Goal: Information Seeking & Learning: Learn about a topic

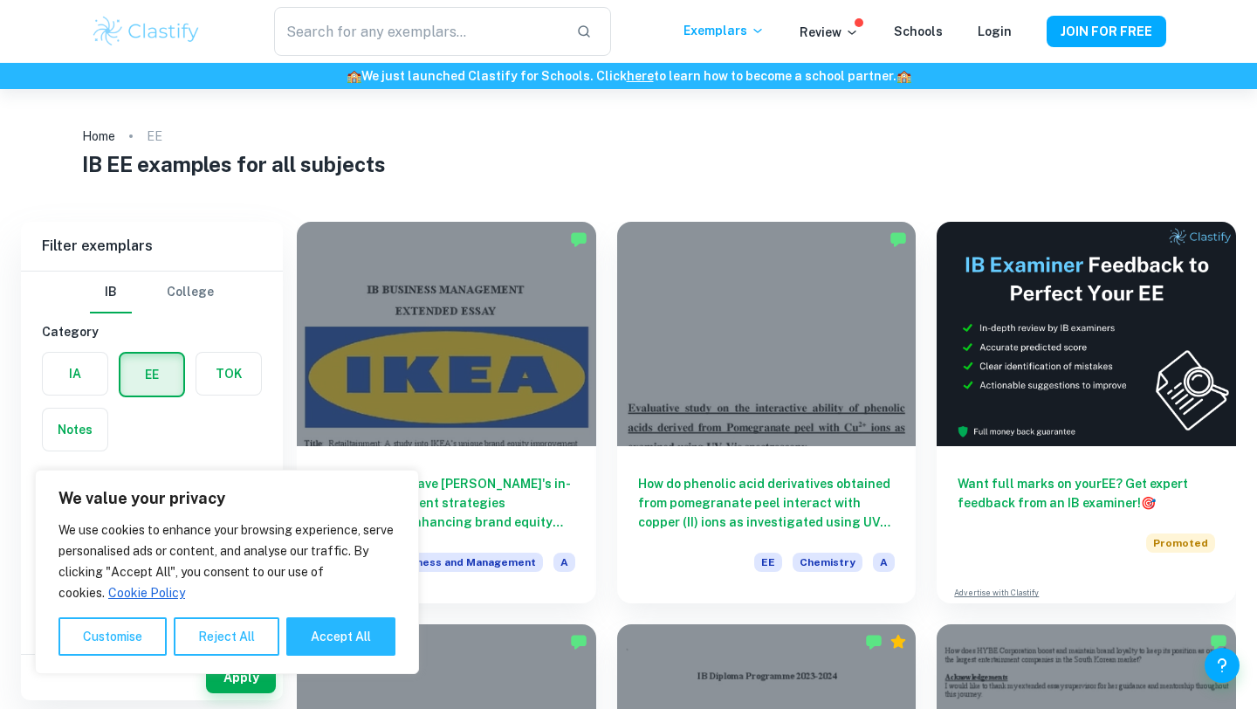
click at [413, 156] on h1 "IB EE examples for all subjects" at bounding box center [629, 163] width 1094 height 31
click at [232, 640] on button "Reject All" at bounding box center [227, 636] width 106 height 38
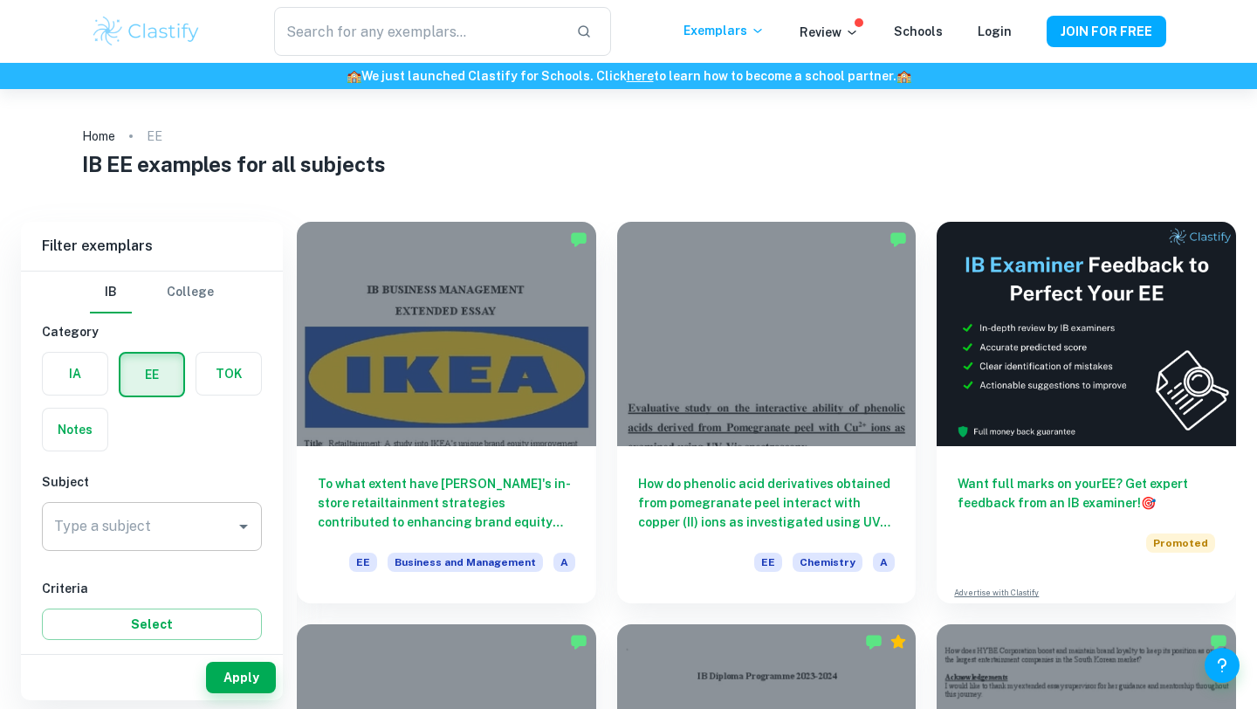
click at [205, 534] on input "Type a subject" at bounding box center [139, 526] width 178 height 33
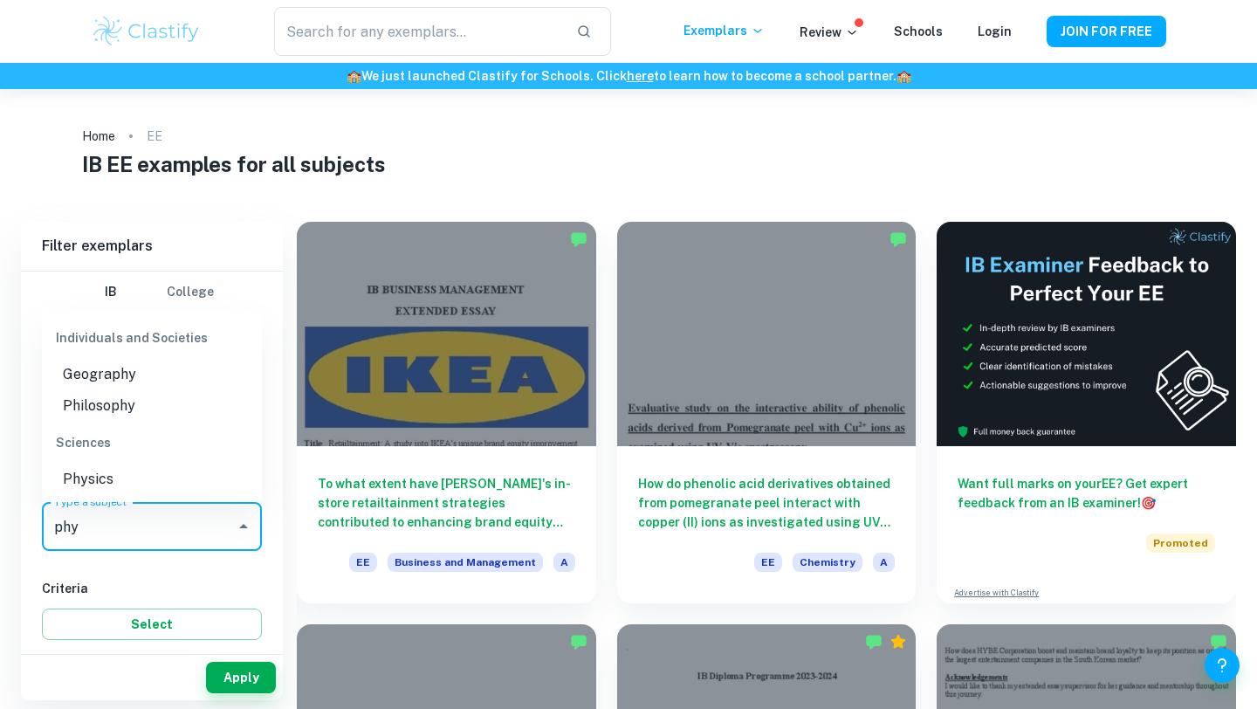
click at [151, 488] on li "Physics" at bounding box center [152, 478] width 220 height 31
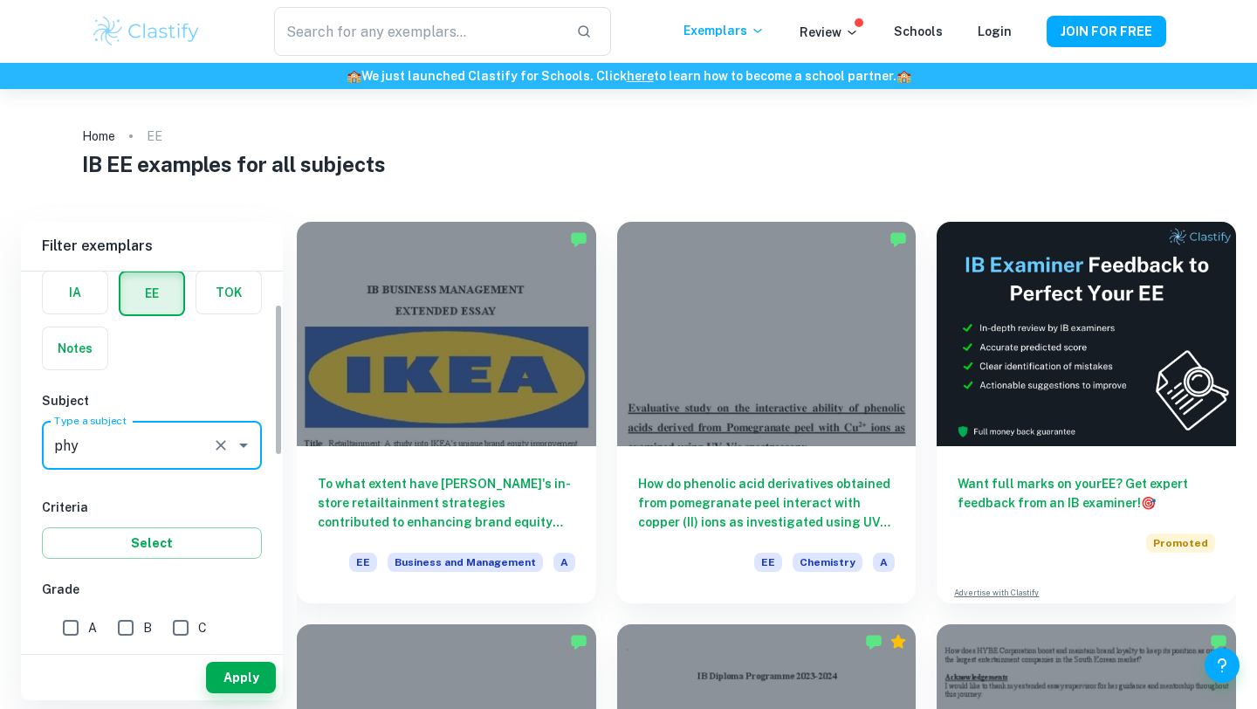
scroll to position [80, 0]
type input "Physics"
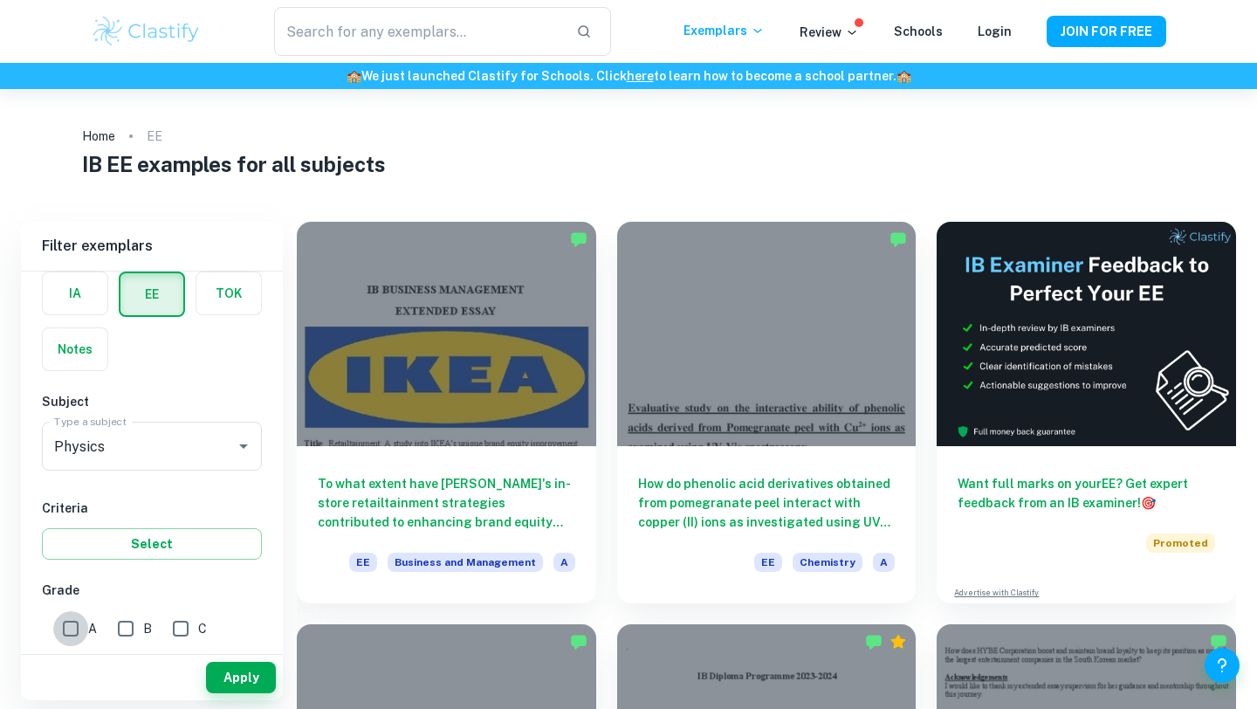
click at [83, 634] on input "A" at bounding box center [70, 628] width 35 height 35
checkbox input "true"
click at [237, 655] on div "Apply" at bounding box center [152, 677] width 262 height 45
click at [237, 666] on button "Apply" at bounding box center [241, 677] width 70 height 31
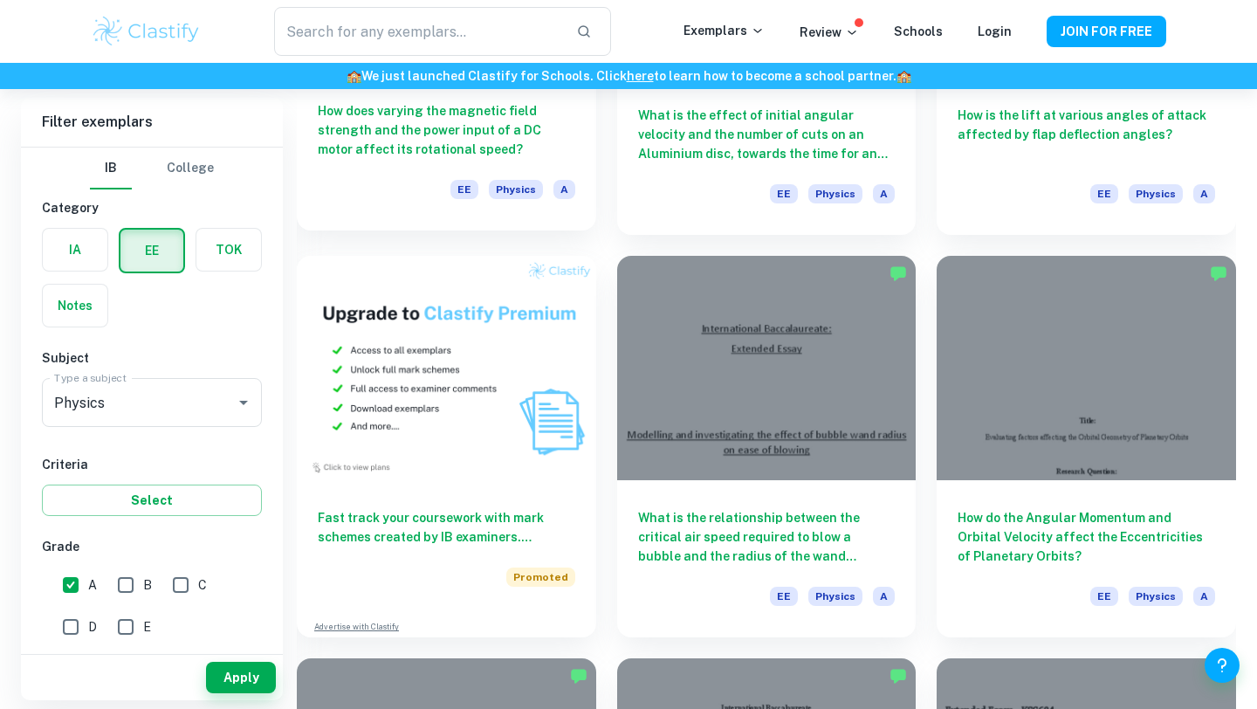
scroll to position [767, 0]
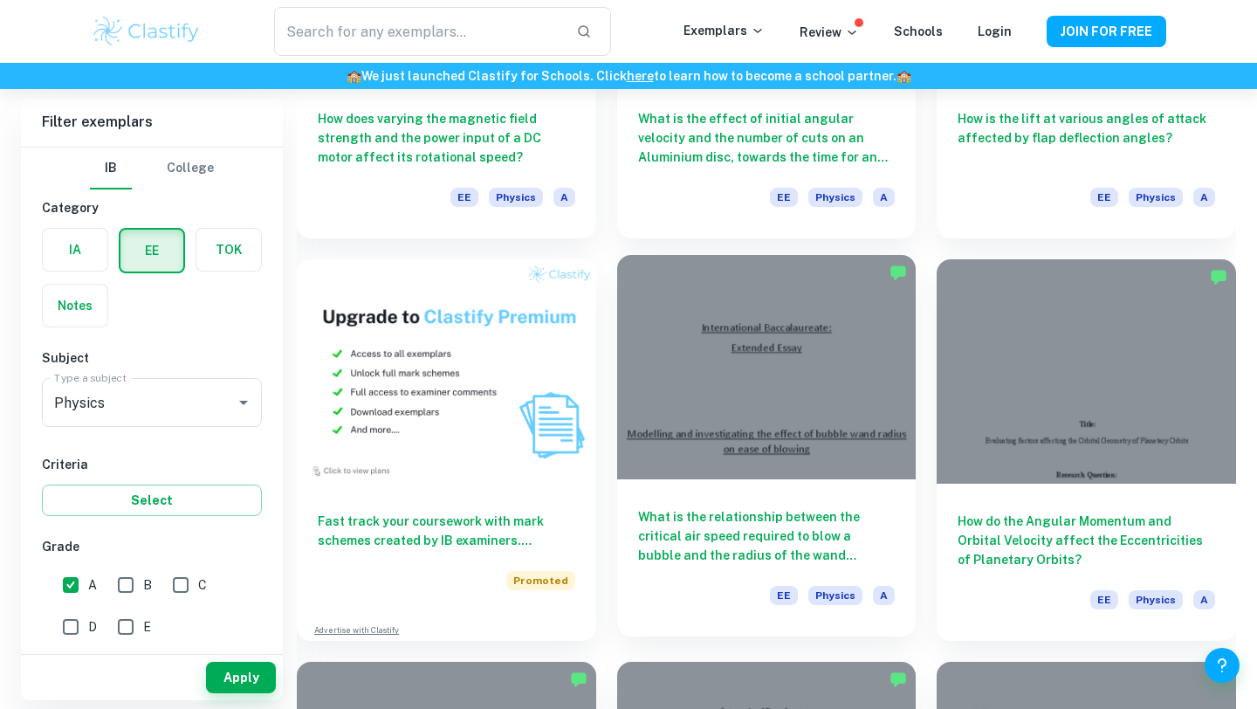
click at [791, 484] on div "What is the relationship between the critical air speed required to blow a bubb…" at bounding box center [766, 557] width 299 height 157
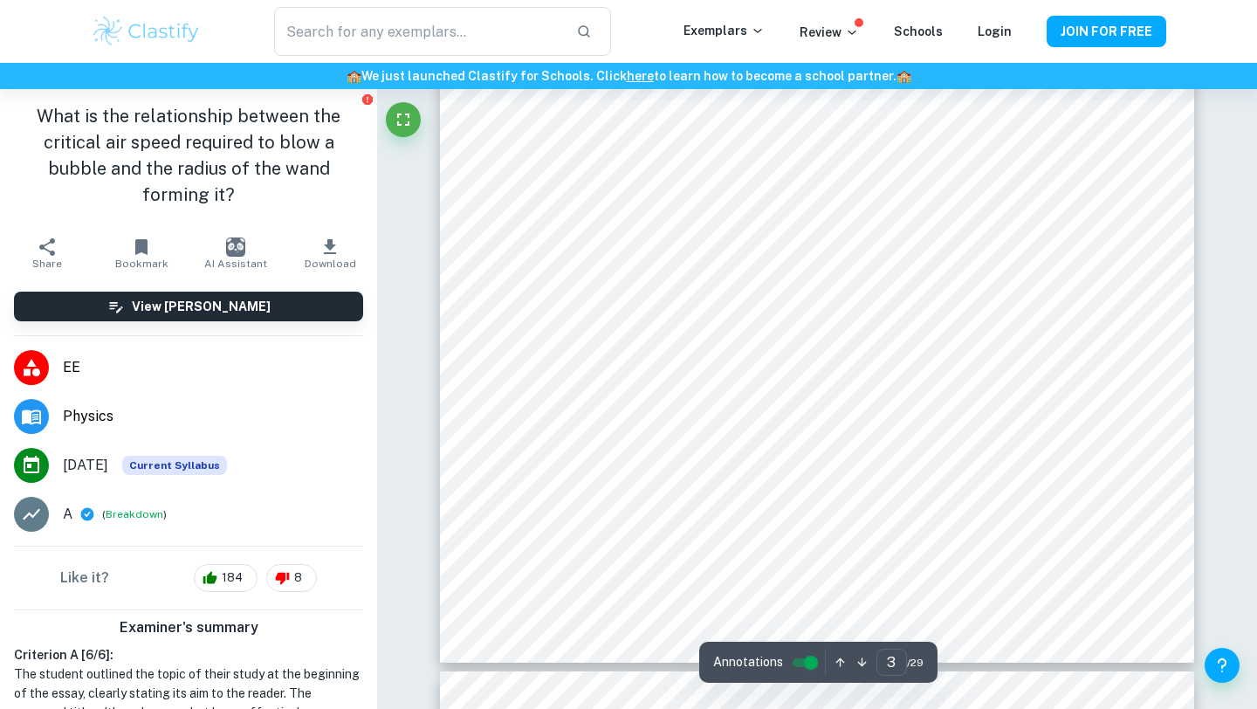
scroll to position [2908, 0]
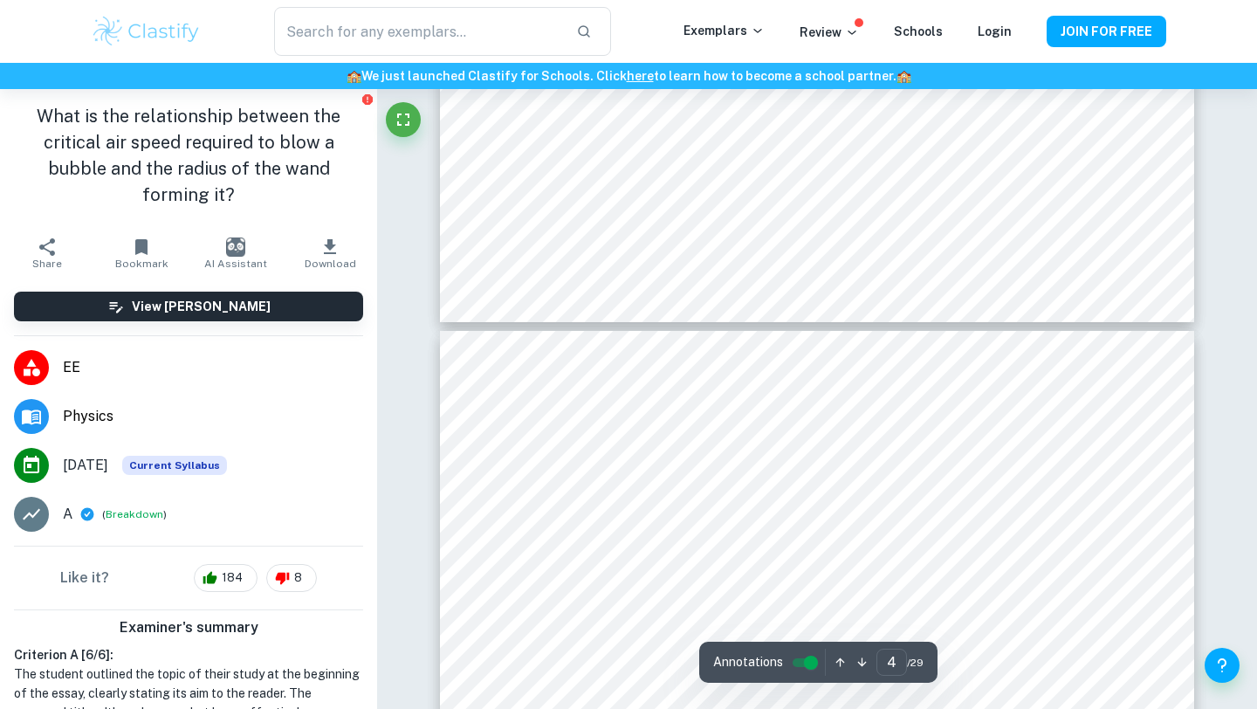
type input "5"
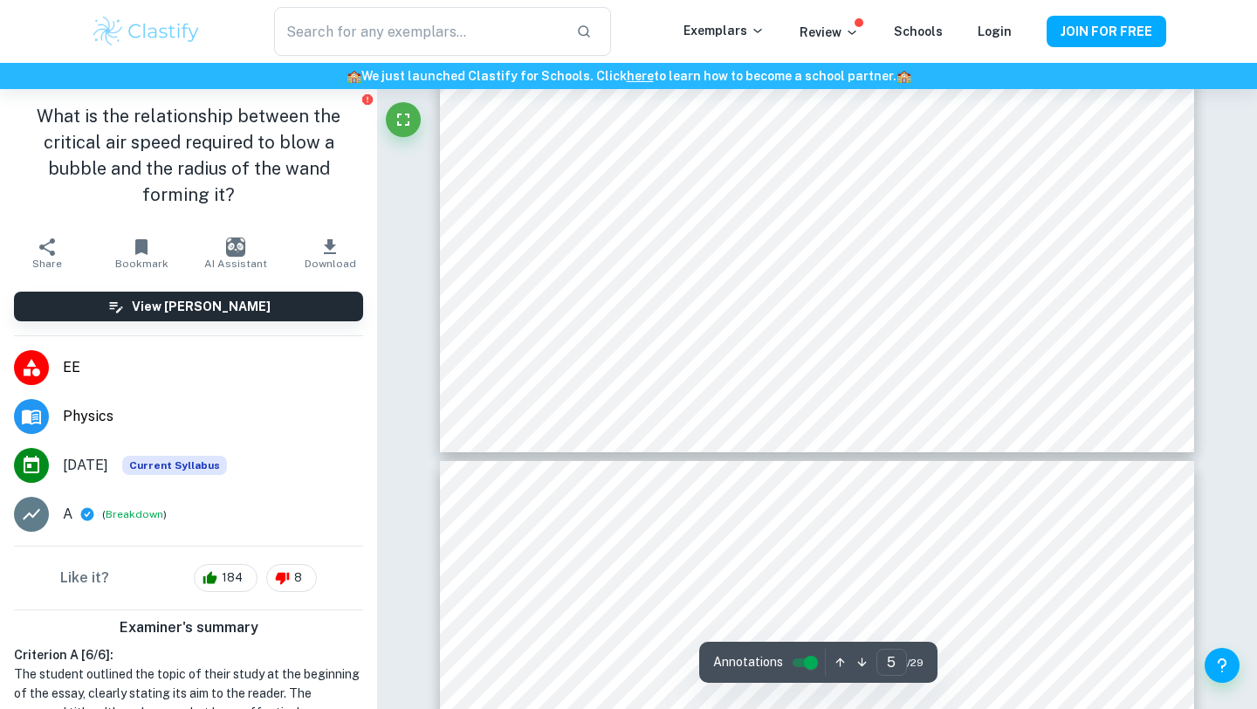
scroll to position [5261, 0]
